Goal: Information Seeking & Learning: Learn about a topic

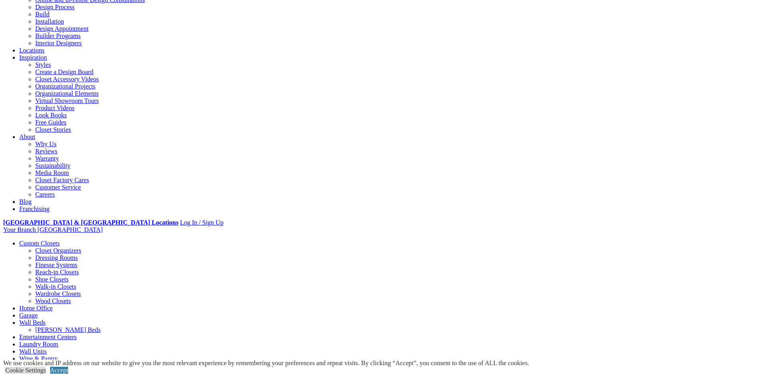
scroll to position [95, 0]
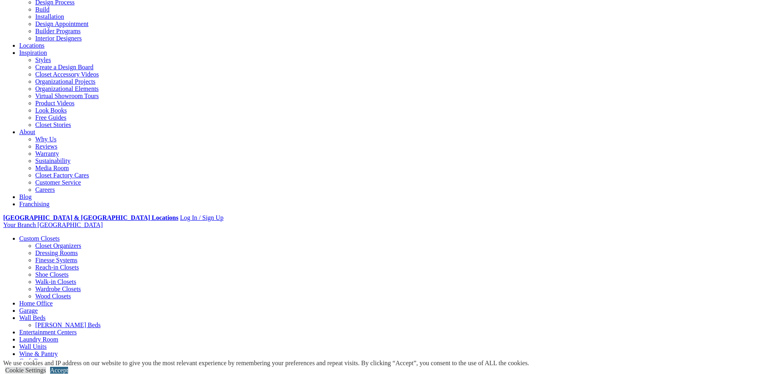
click at [68, 367] on link "Accept" at bounding box center [59, 370] width 18 height 7
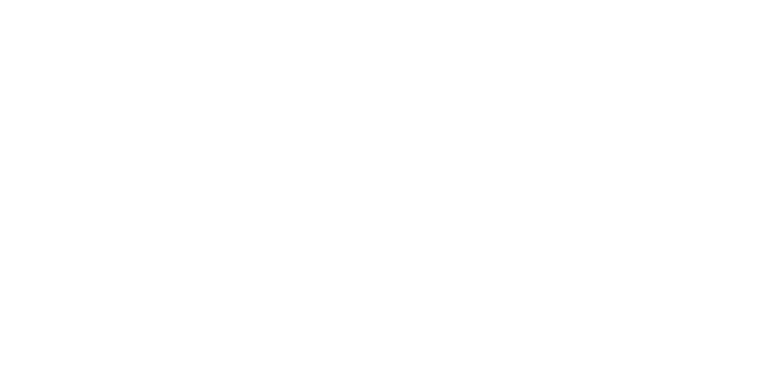
scroll to position [1329, 0]
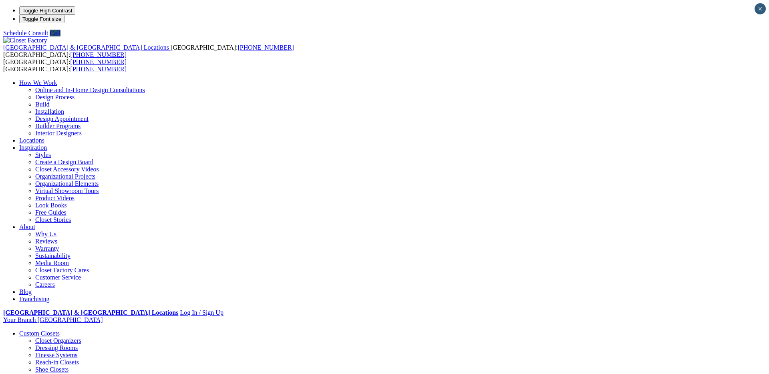
drag, startPoint x: 744, startPoint y: 197, endPoint x: 682, endPoint y: 180, distance: 64.1
drag, startPoint x: 746, startPoint y: 198, endPoint x: 733, endPoint y: 192, distance: 14.0
